Goal: Task Accomplishment & Management: Complete application form

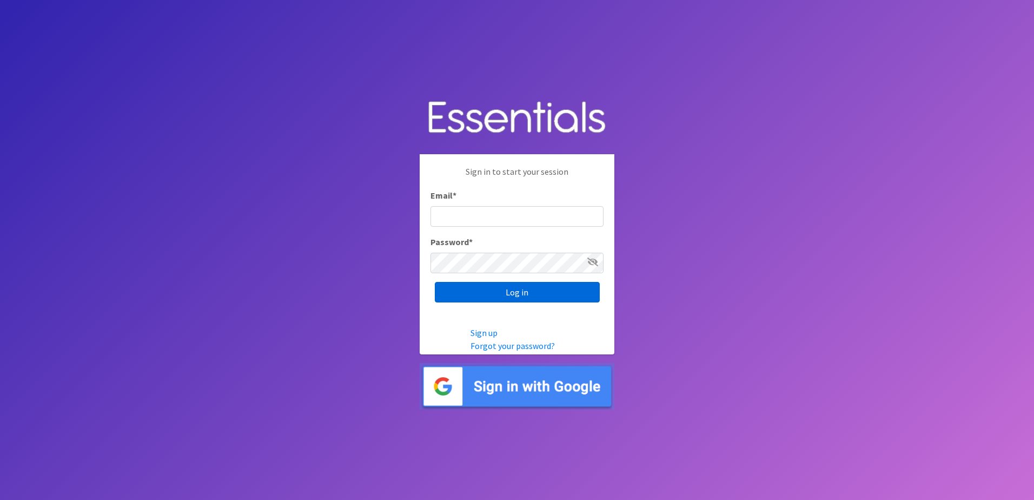
type input "[EMAIL_ADDRESS][DOMAIN_NAME]"
click at [479, 285] on input "Log in" at bounding box center [517, 292] width 165 height 21
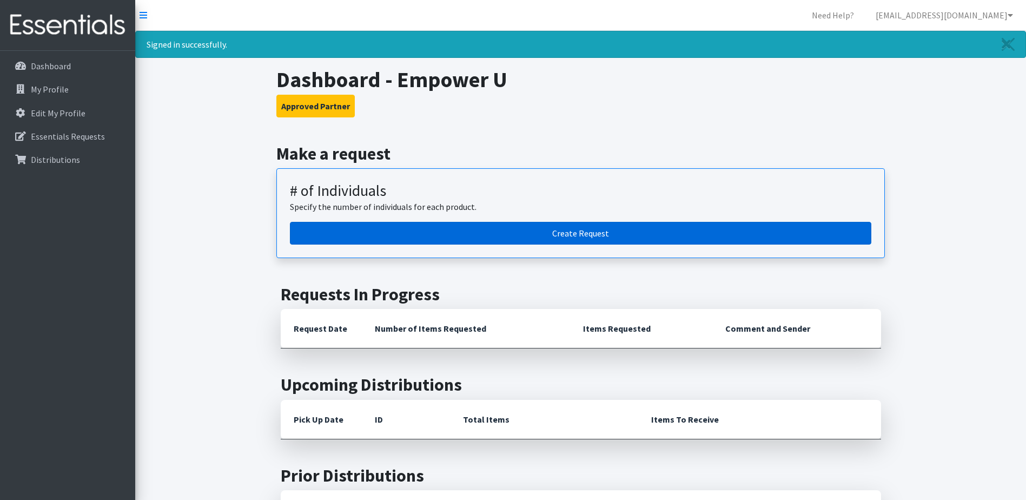
click at [441, 238] on link "Create Request" at bounding box center [580, 233] width 581 height 23
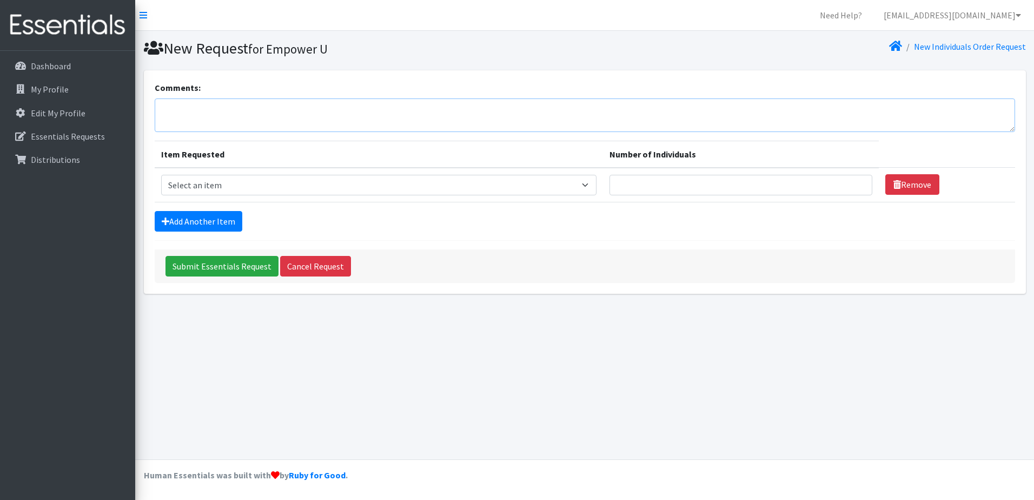
click at [300, 116] on textarea "Comments:" at bounding box center [585, 115] width 860 height 34
click at [249, 108] on textarea "toys, pads. car seat" at bounding box center [585, 115] width 860 height 34
click at [266, 119] on textarea "toys, pads. car seat," at bounding box center [585, 115] width 860 height 34
click at [200, 110] on textarea "toys, pads. car seat," at bounding box center [585, 115] width 860 height 34
click at [247, 114] on textarea "toys, pads, car seat," at bounding box center [585, 115] width 860 height 34
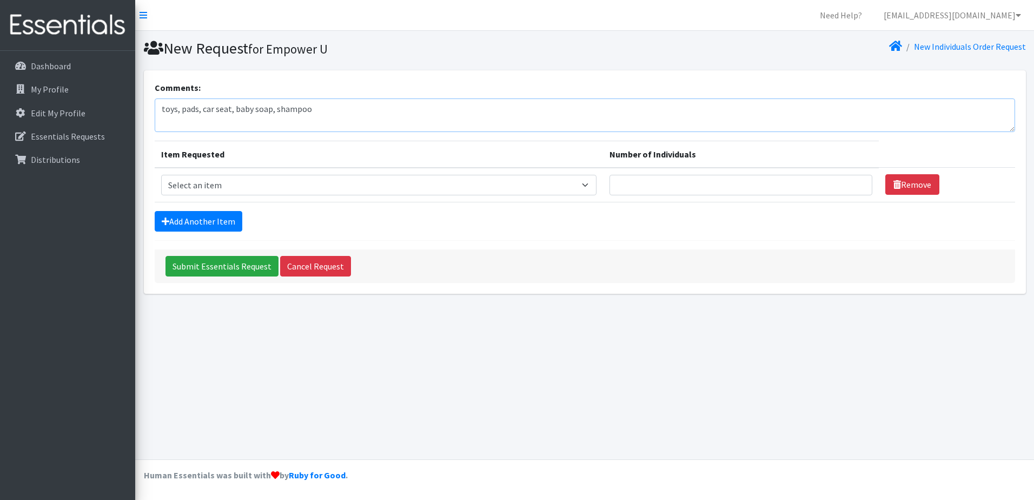
click at [311, 113] on textarea "toys, pads, car seat, baby soap, shampoo" at bounding box center [585, 115] width 860 height 34
type textarea "toys, pads, car seat, baby soap, shampoo, strollers,"
click at [202, 224] on link "Add Another Item" at bounding box center [199, 221] width 88 height 21
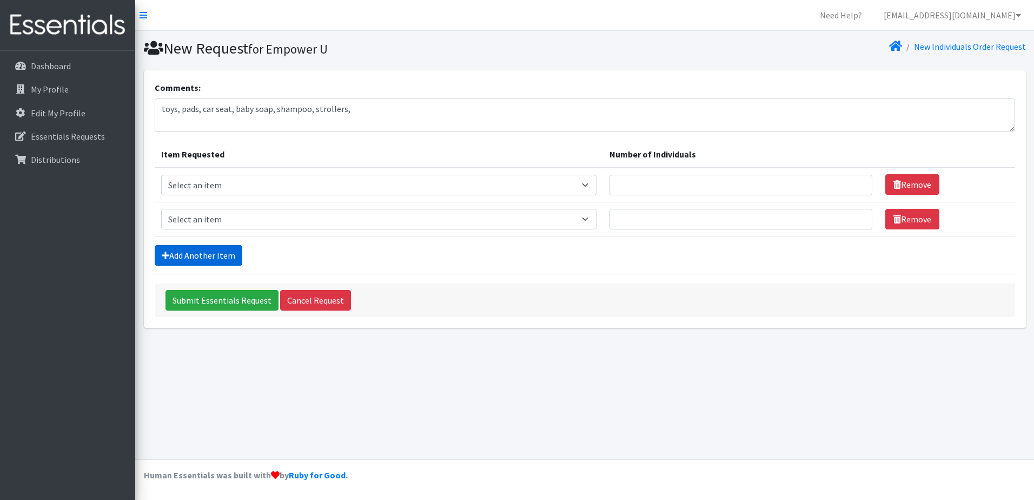
click at [205, 257] on link "Add Another Item" at bounding box center [199, 255] width 88 height 21
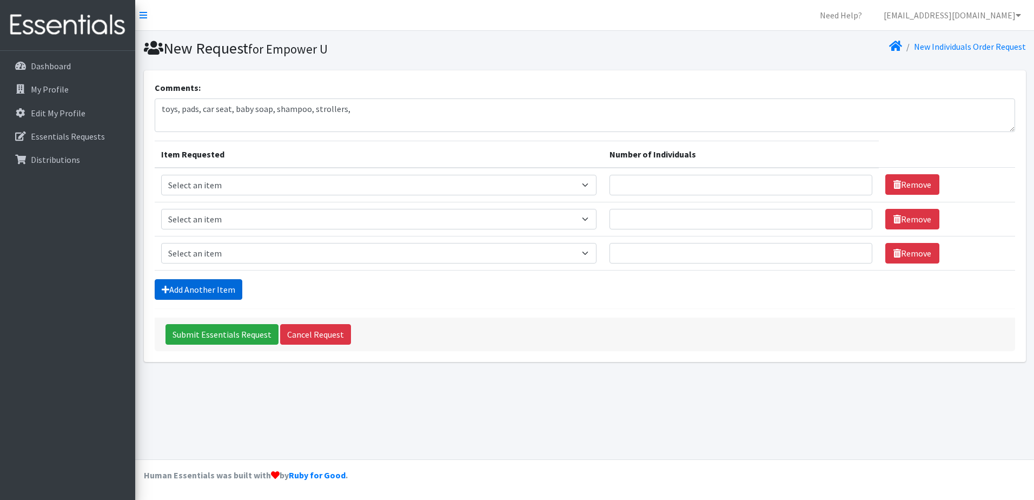
click at [201, 281] on link "Add Another Item" at bounding box center [199, 289] width 88 height 21
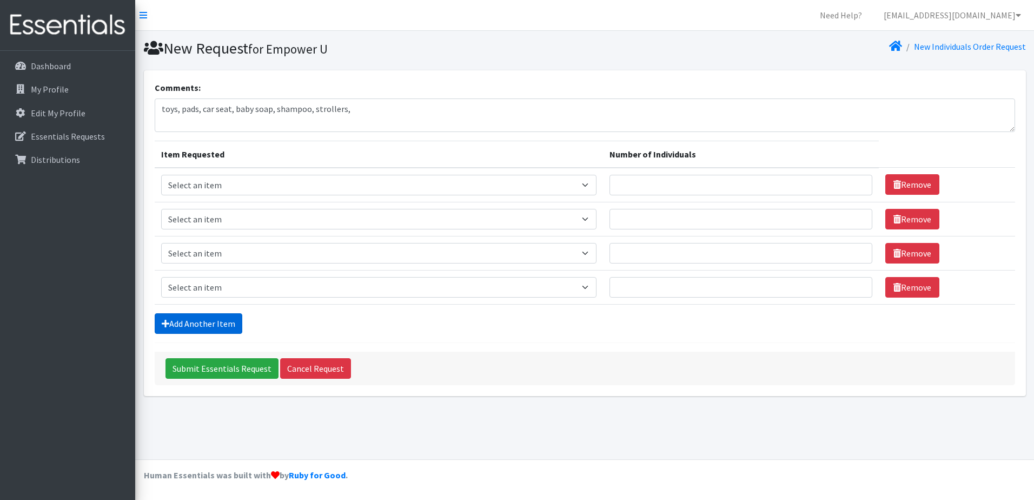
click at [212, 324] on link "Add Another Item" at bounding box center [199, 323] width 88 height 21
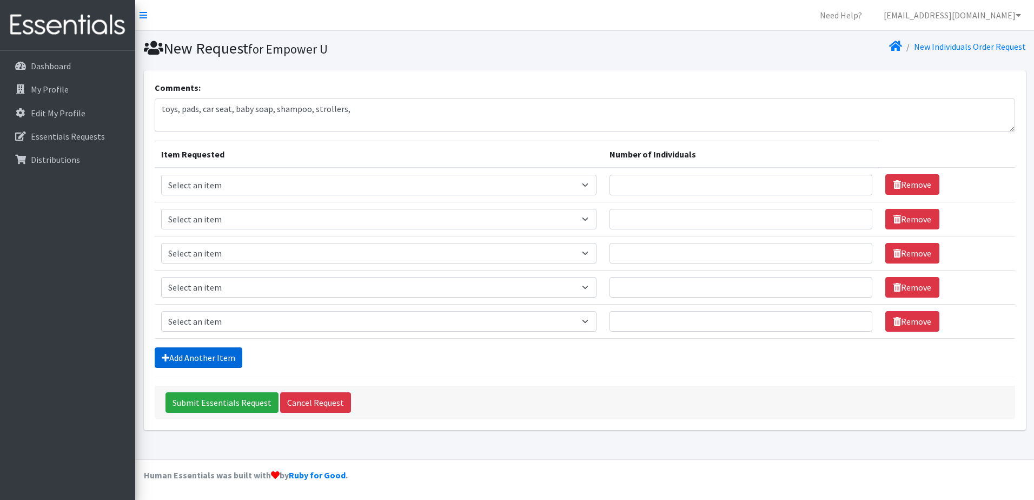
click at [215, 355] on link "Add Another Item" at bounding box center [199, 357] width 88 height 21
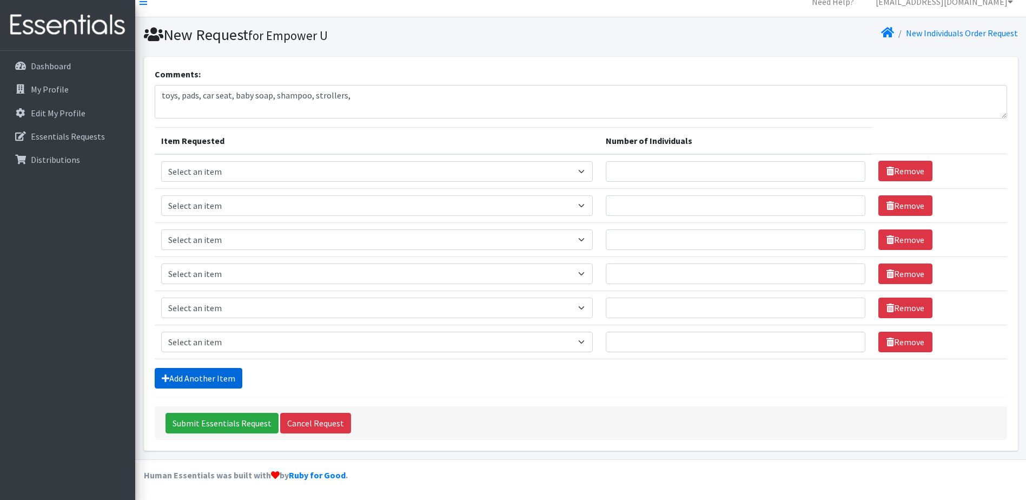
click at [219, 375] on link "Add Another Item" at bounding box center [199, 378] width 88 height 21
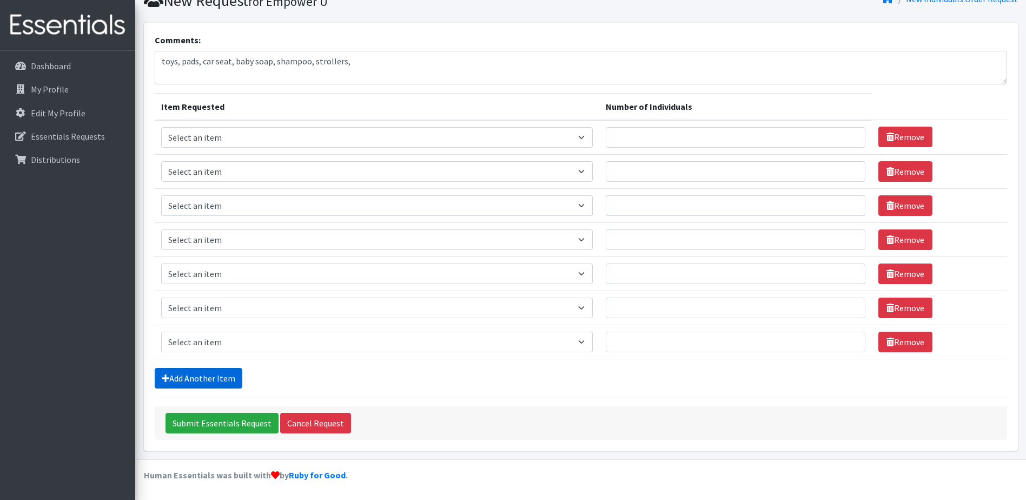
click at [219, 375] on link "Add Another Item" at bounding box center [199, 378] width 88 height 21
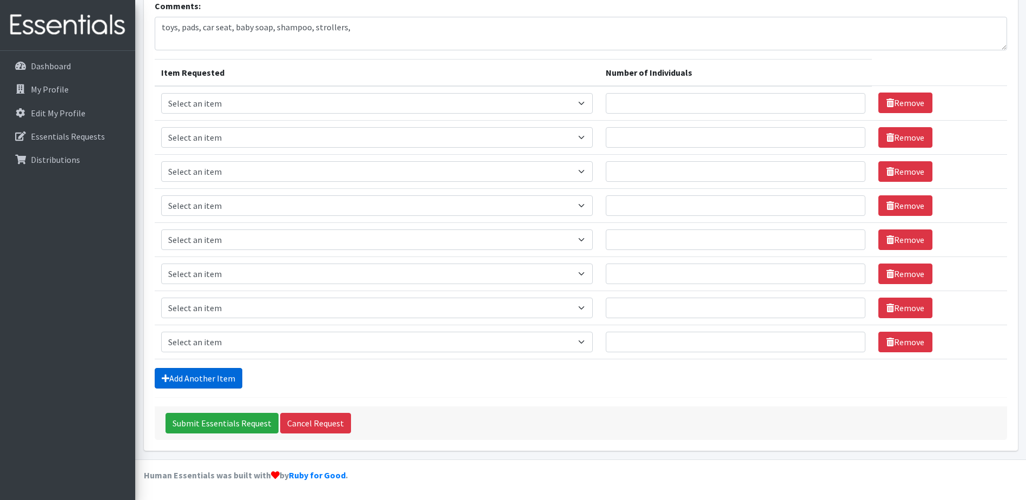
click at [219, 371] on link "Add Another Item" at bounding box center [199, 378] width 88 height 21
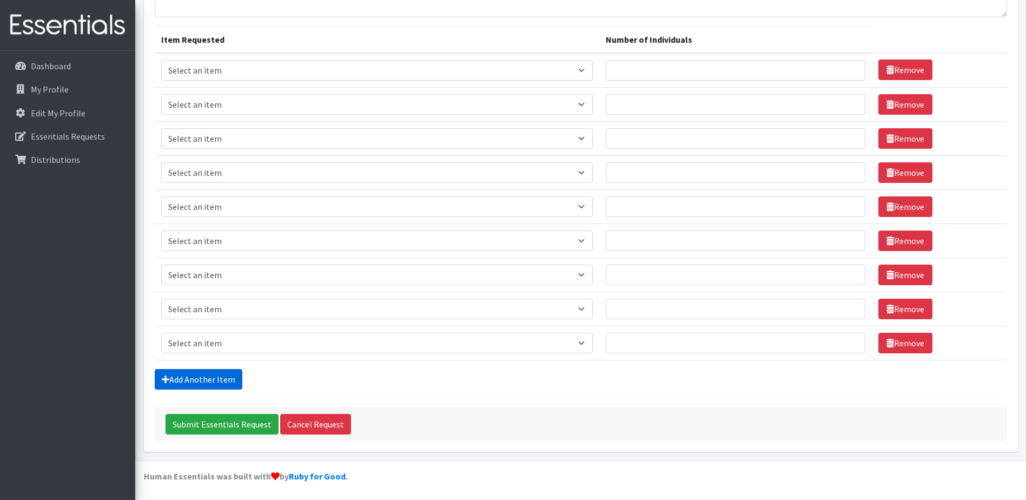
scroll to position [116, 0]
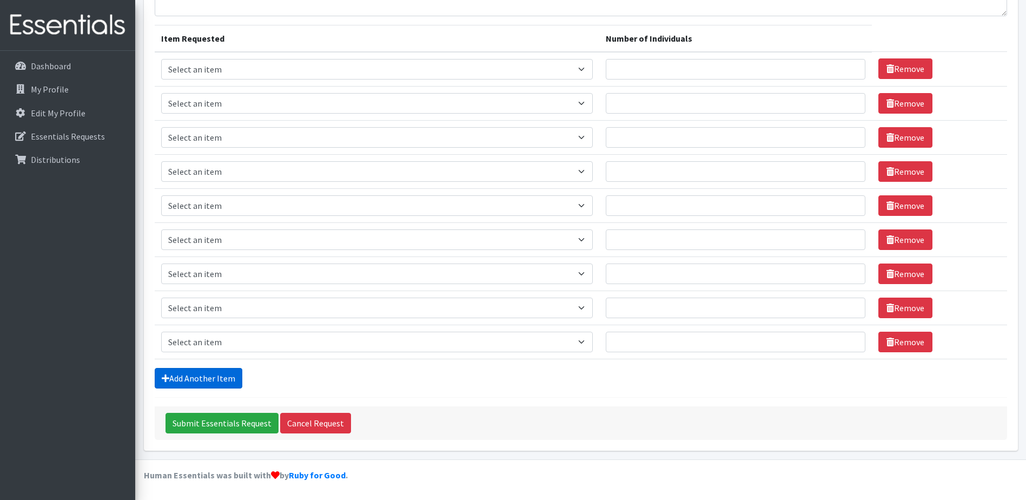
click at [230, 377] on link "Add Another Item" at bounding box center [199, 378] width 88 height 21
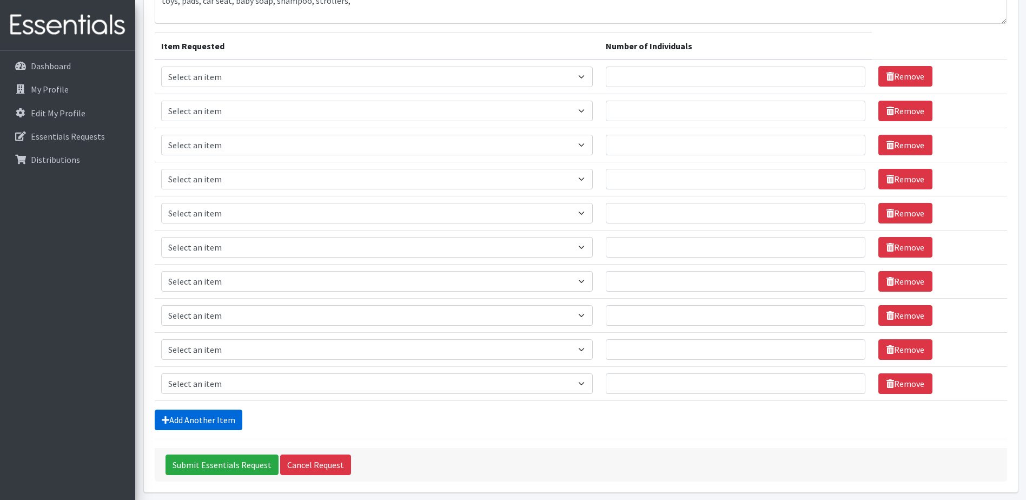
scroll to position [54, 0]
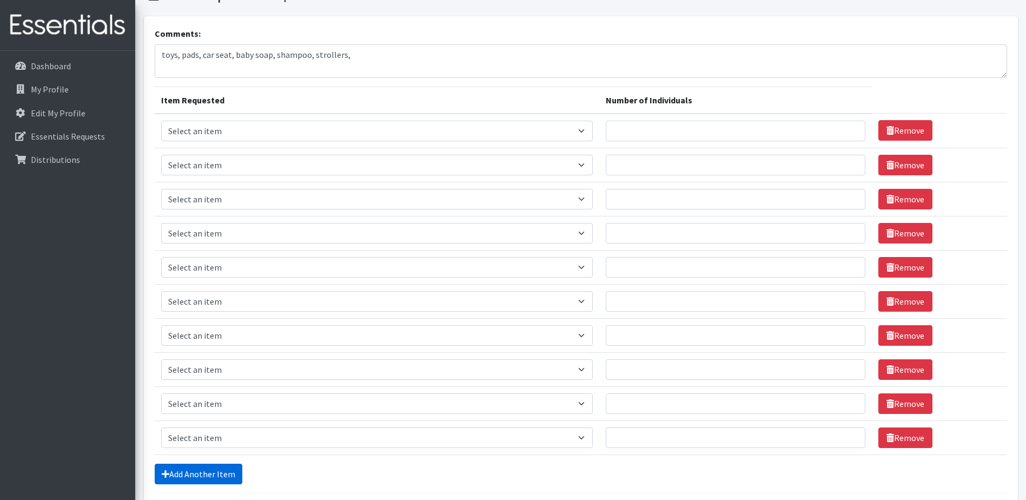
click at [200, 470] on link "Add Another Item" at bounding box center [199, 473] width 88 height 21
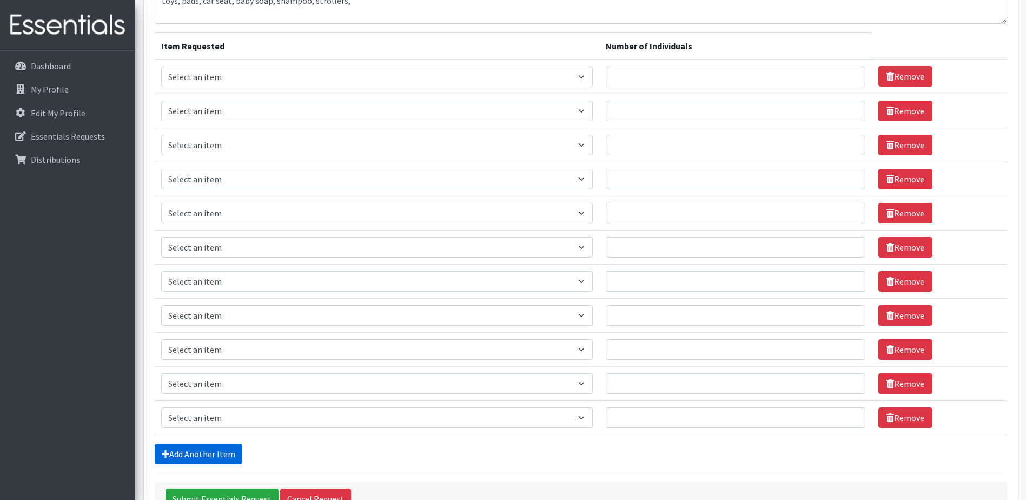
scroll to position [0, 0]
